Goal: Book appointment/travel/reservation

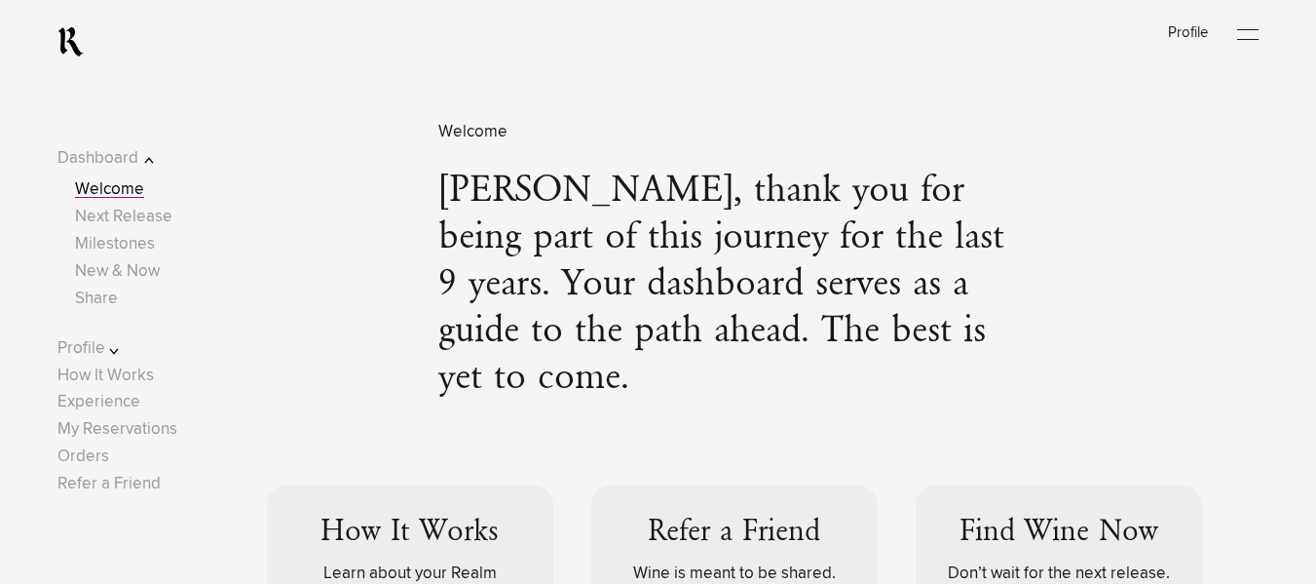
scroll to position [98, 0]
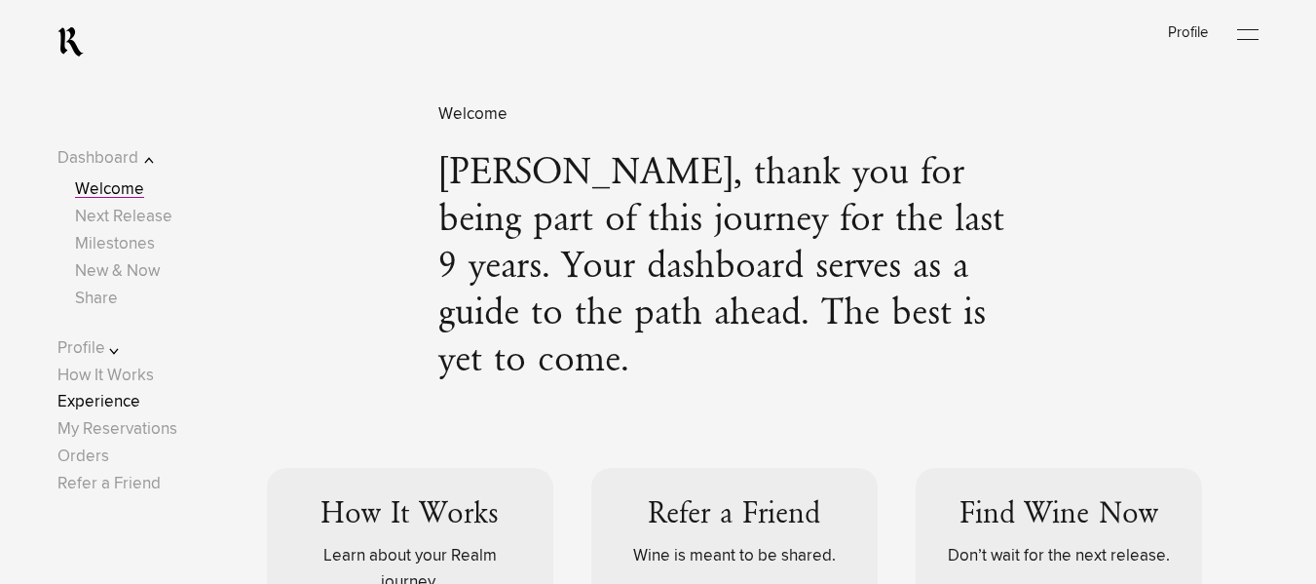
click at [110, 400] on link "Experience" at bounding box center [98, 402] width 83 height 17
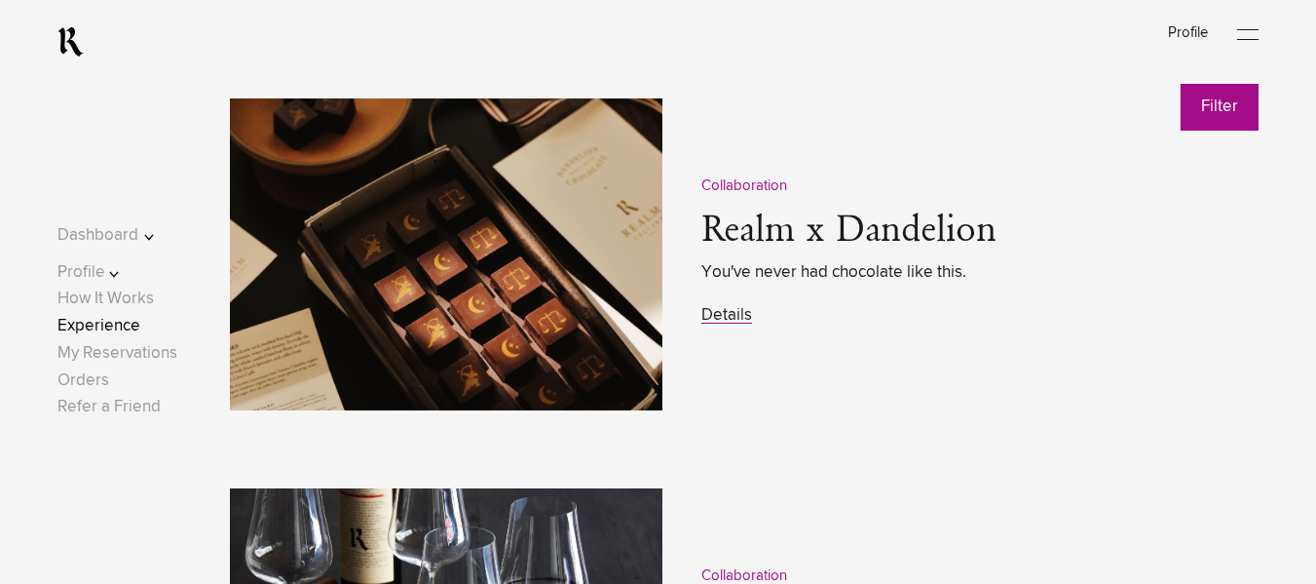
scroll to position [2444, 0]
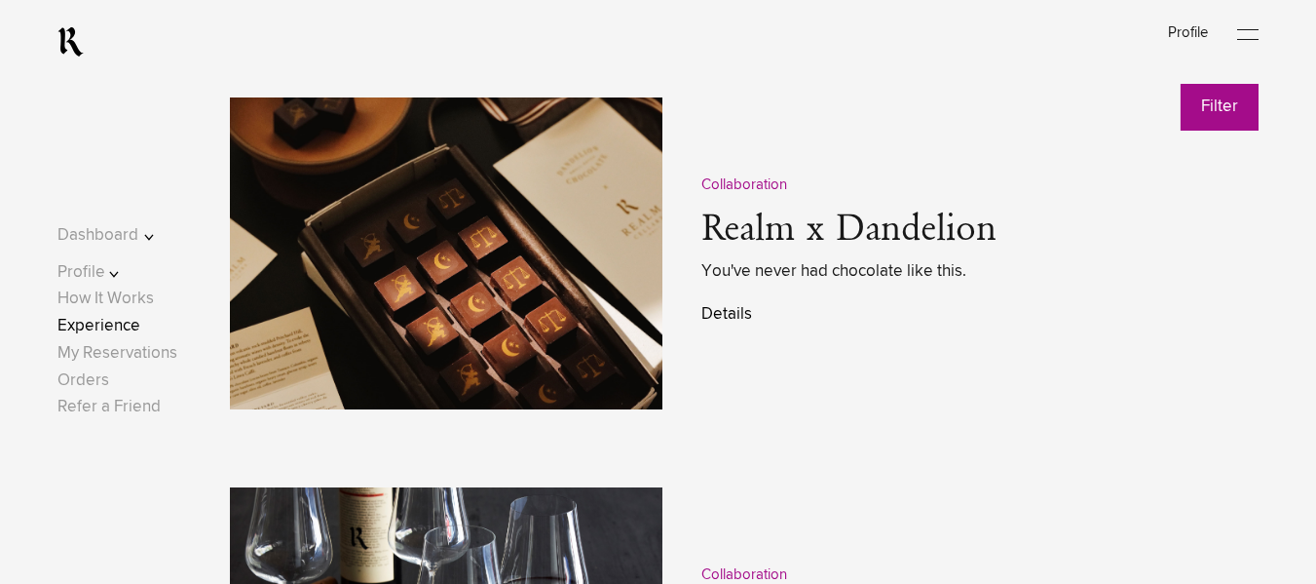
click at [725, 323] on link "Details" at bounding box center [727, 314] width 51 height 17
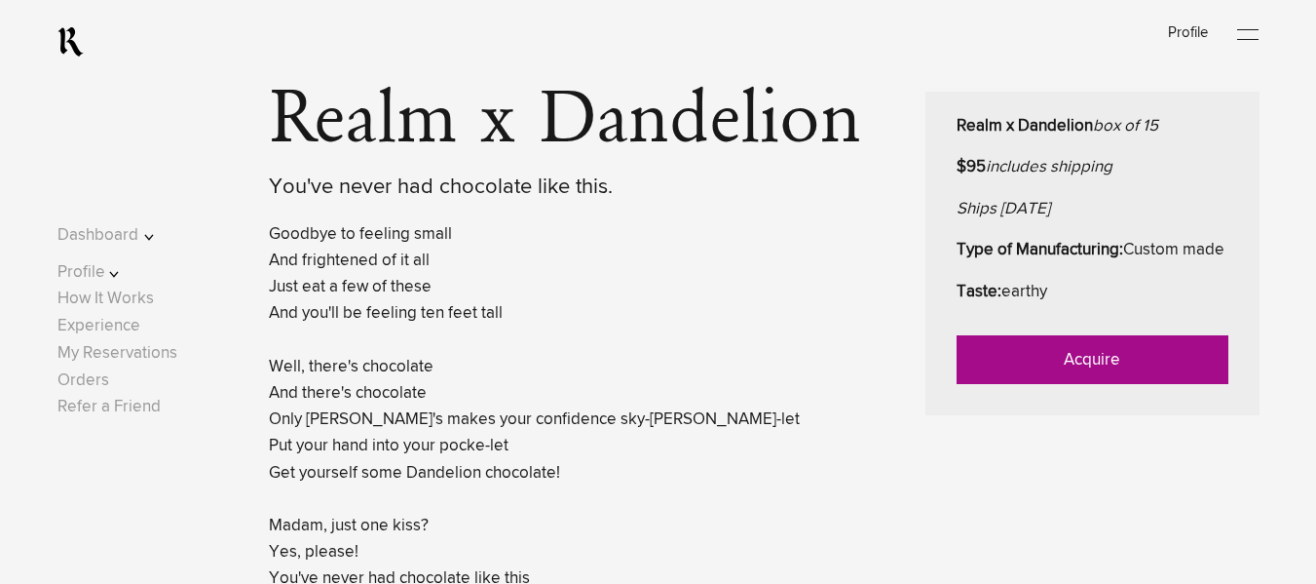
scroll to position [805, 0]
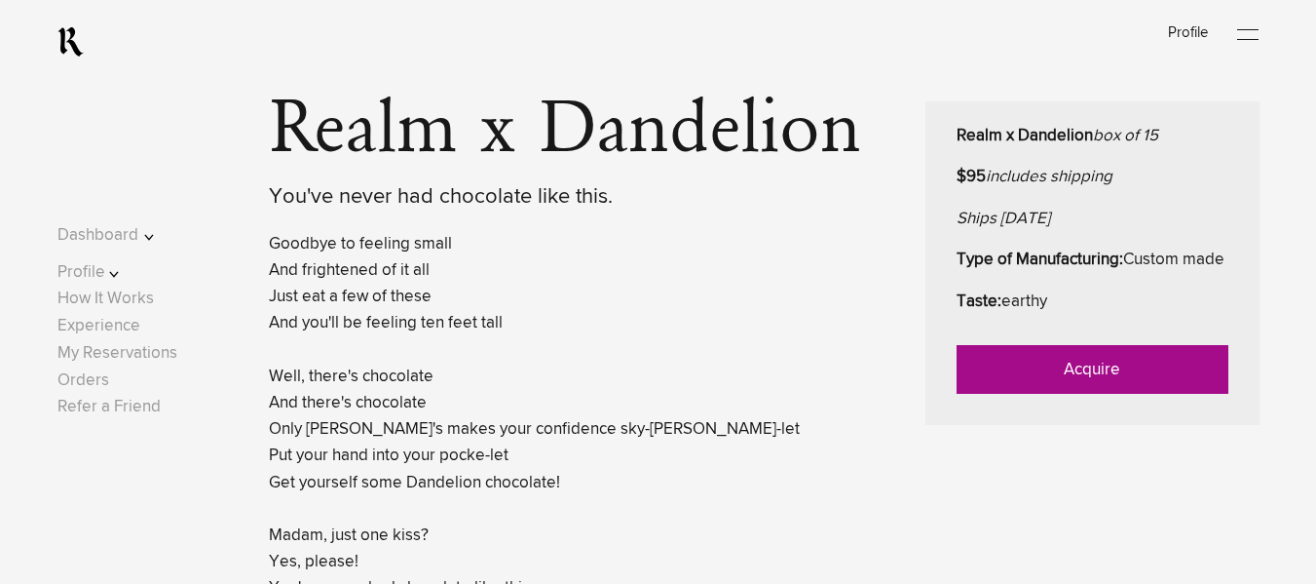
click at [1099, 386] on link "Acquire" at bounding box center [1093, 369] width 272 height 49
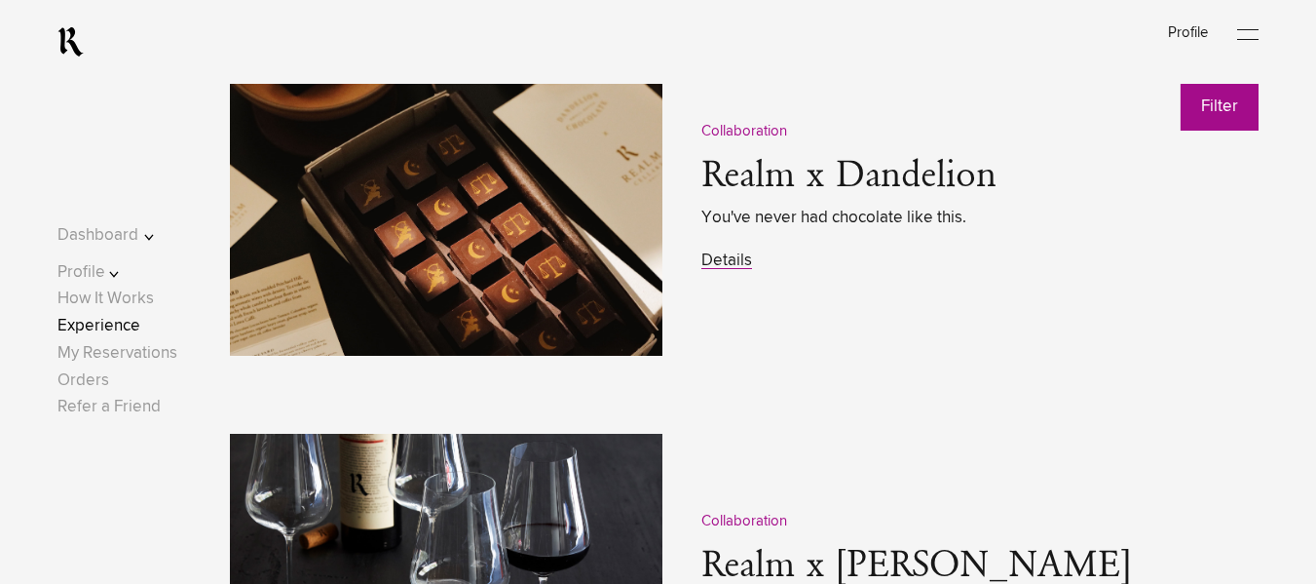
scroll to position [2510, 0]
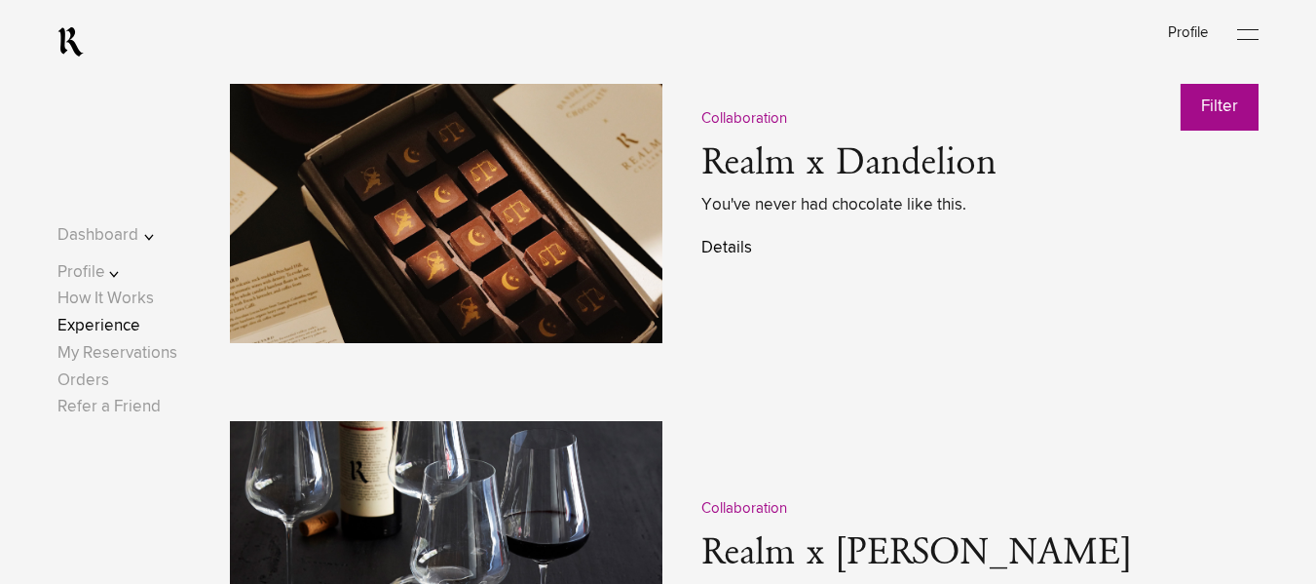
click at [726, 248] on link "Details" at bounding box center [727, 248] width 51 height 17
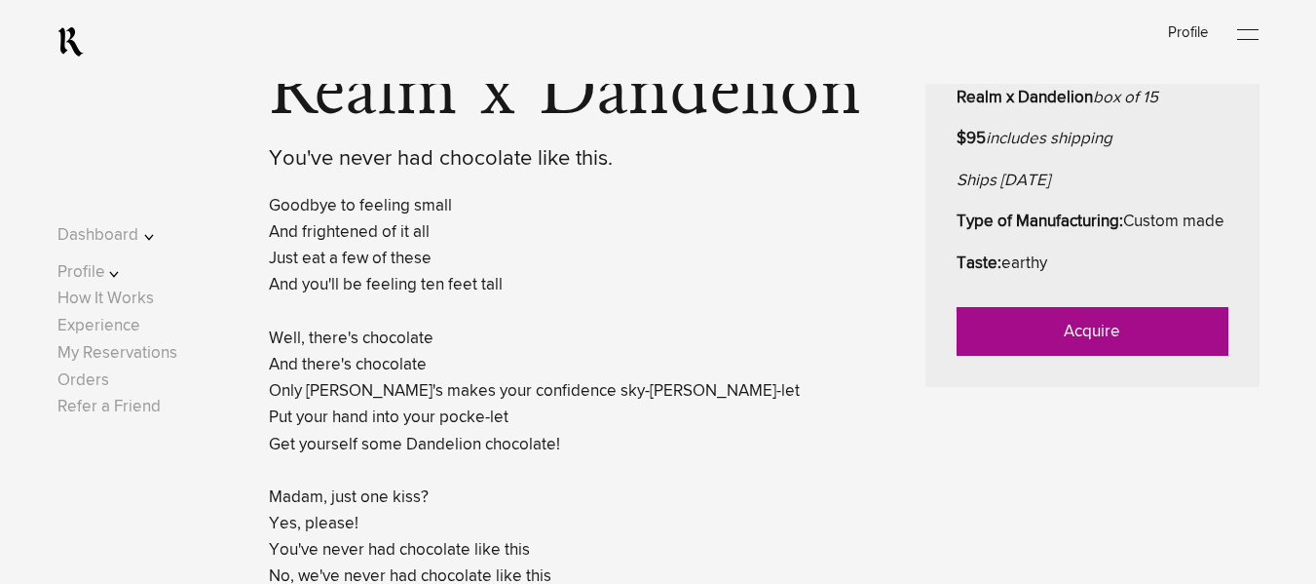
scroll to position [844, 0]
